Goal: Navigation & Orientation: Find specific page/section

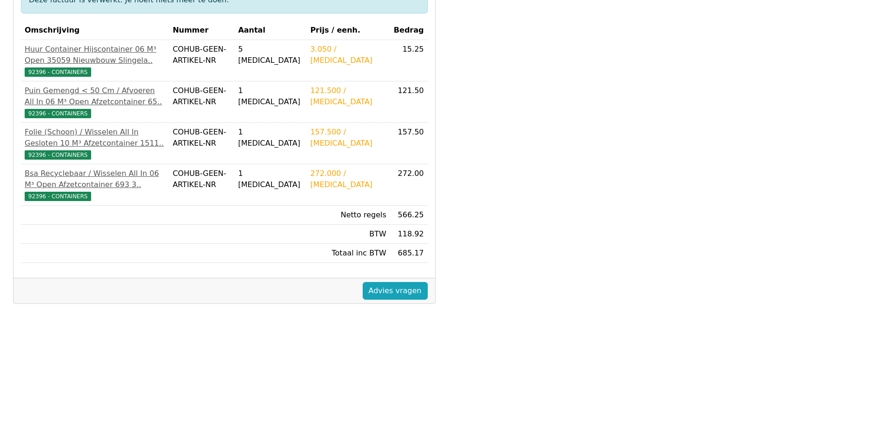
scroll to position [186, 0]
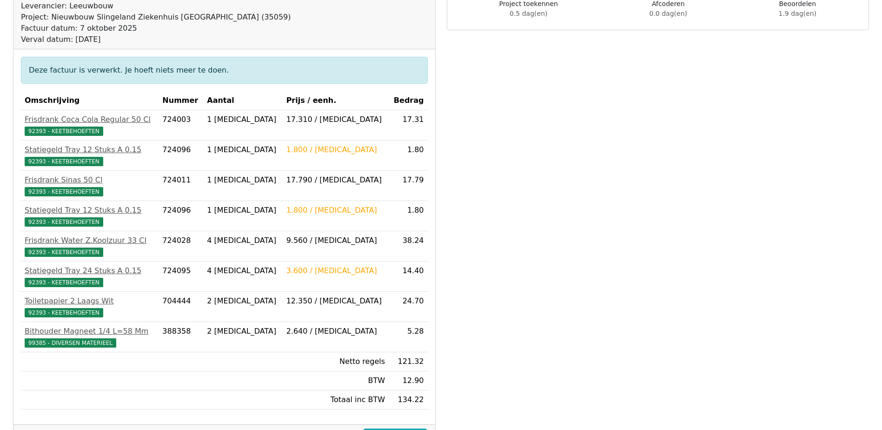
scroll to position [186, 0]
